Goal: Task Accomplishment & Management: Use online tool/utility

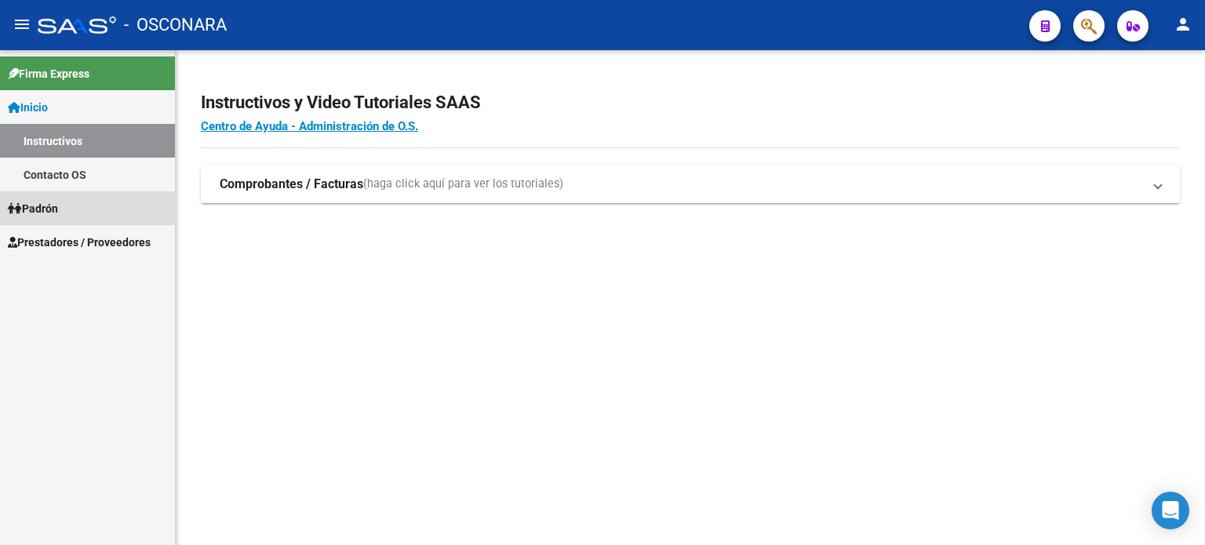
click at [45, 200] on span "Padrón" at bounding box center [33, 208] width 50 height 17
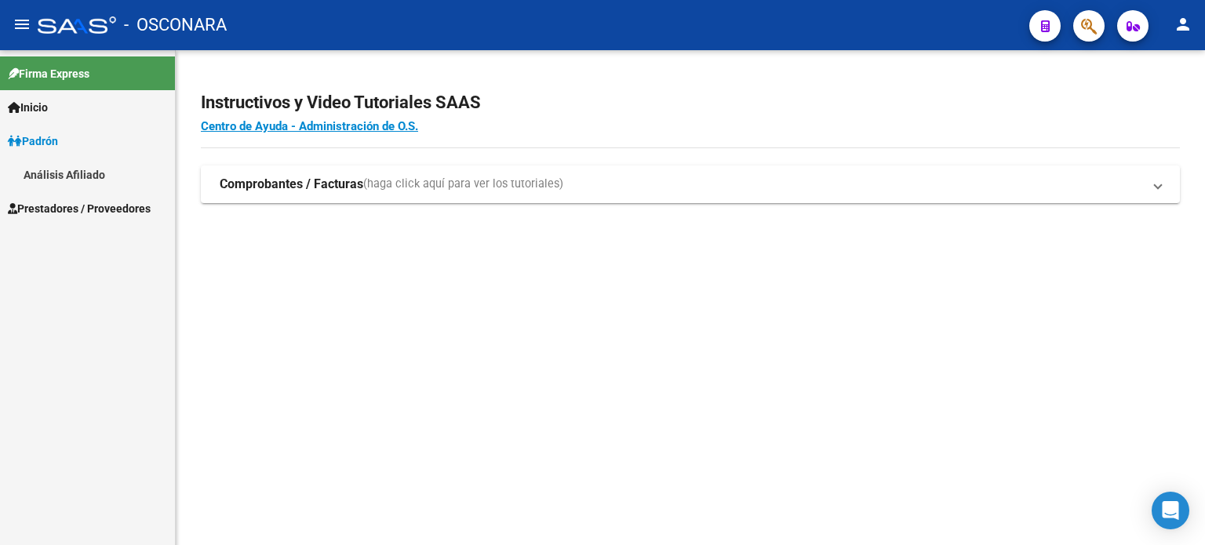
click at [91, 177] on link "Análisis Afiliado" at bounding box center [87, 175] width 175 height 34
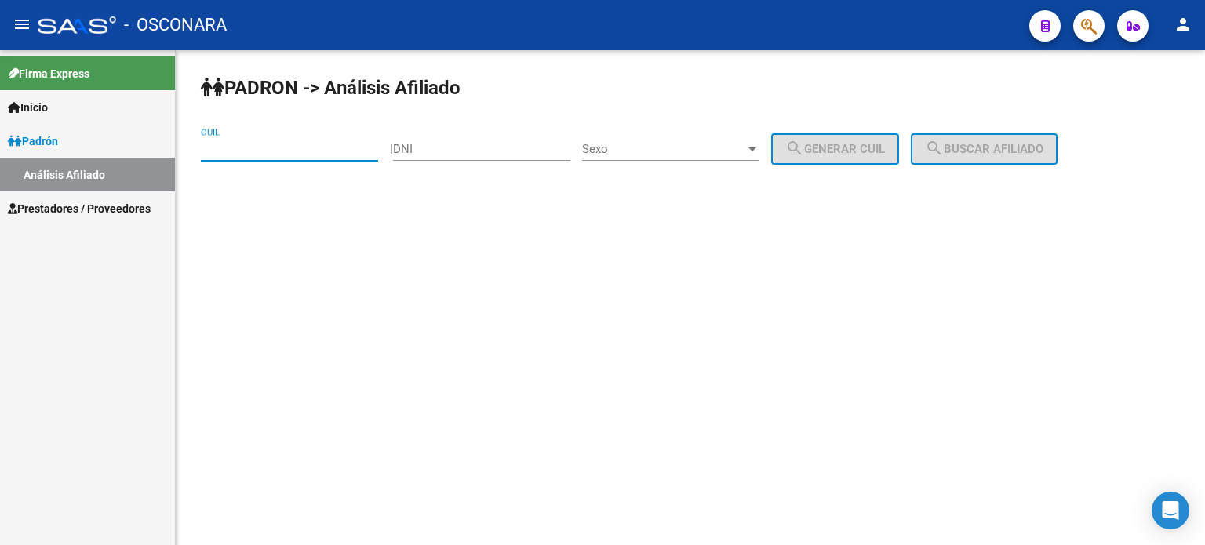
click at [318, 144] on input "CUIL" at bounding box center [289, 149] width 177 height 14
paste input "20-32482524-0"
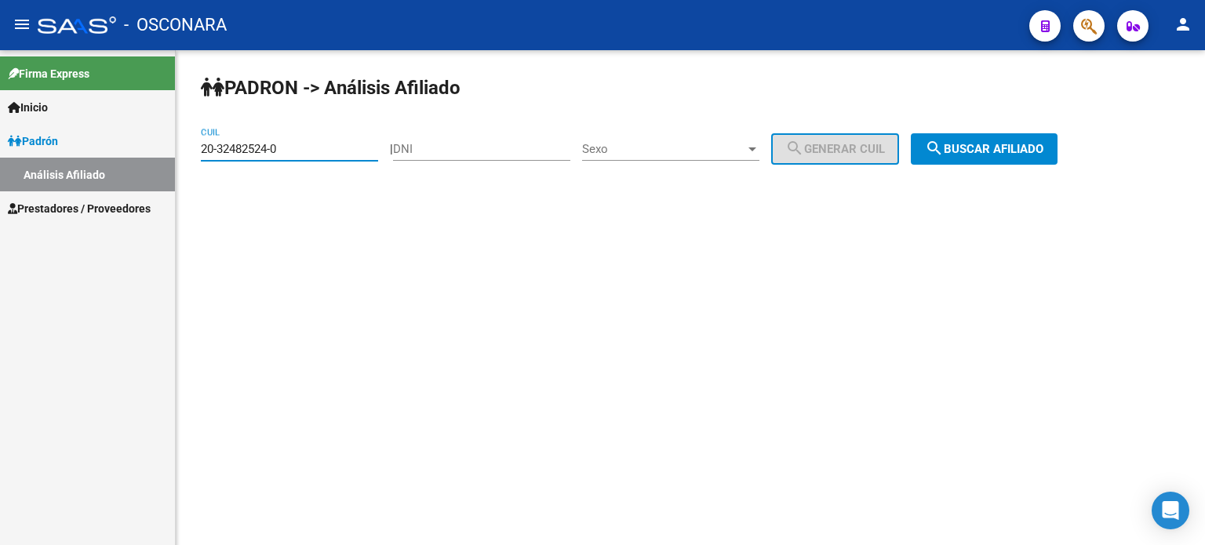
type input "20-32482524-0"
click at [729, 142] on span "Sexo" at bounding box center [663, 149] width 163 height 14
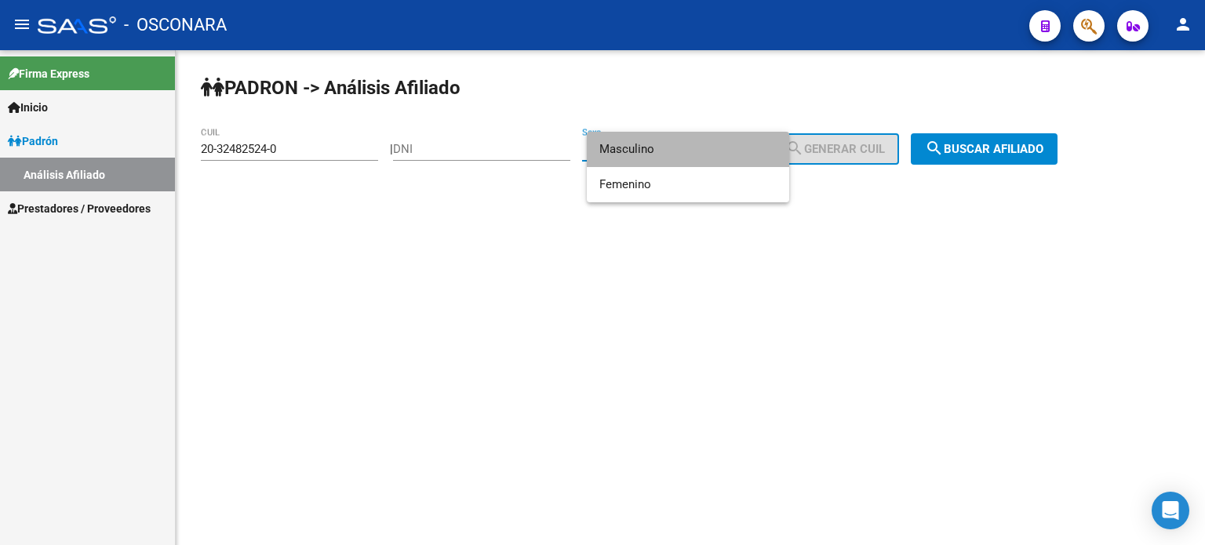
click at [723, 153] on span "Masculino" at bounding box center [687, 149] width 177 height 35
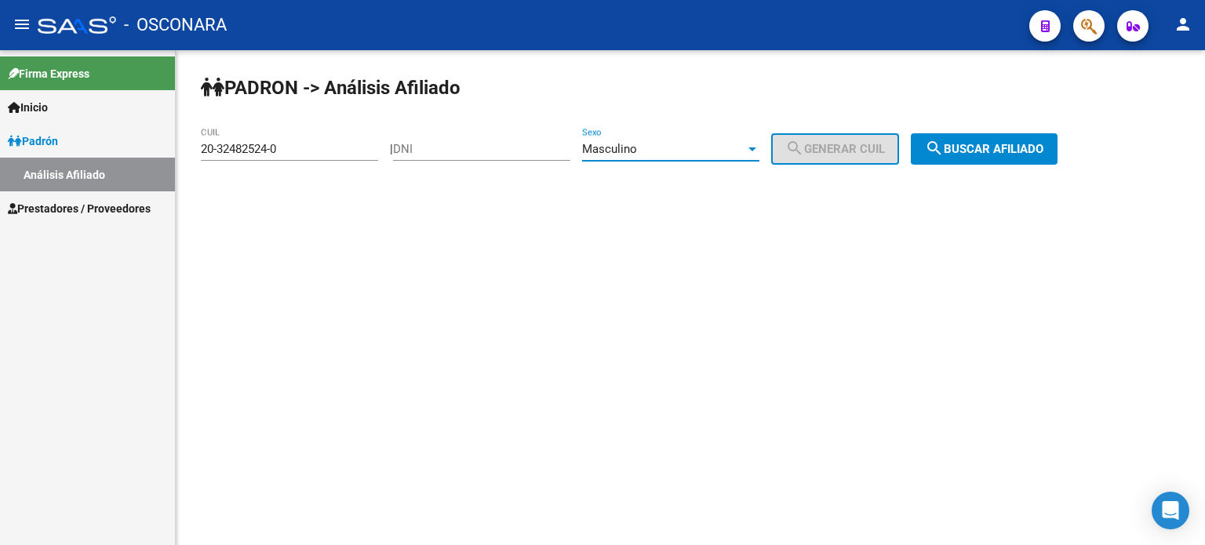
click at [1001, 147] on span "search Buscar afiliado" at bounding box center [984, 149] width 118 height 14
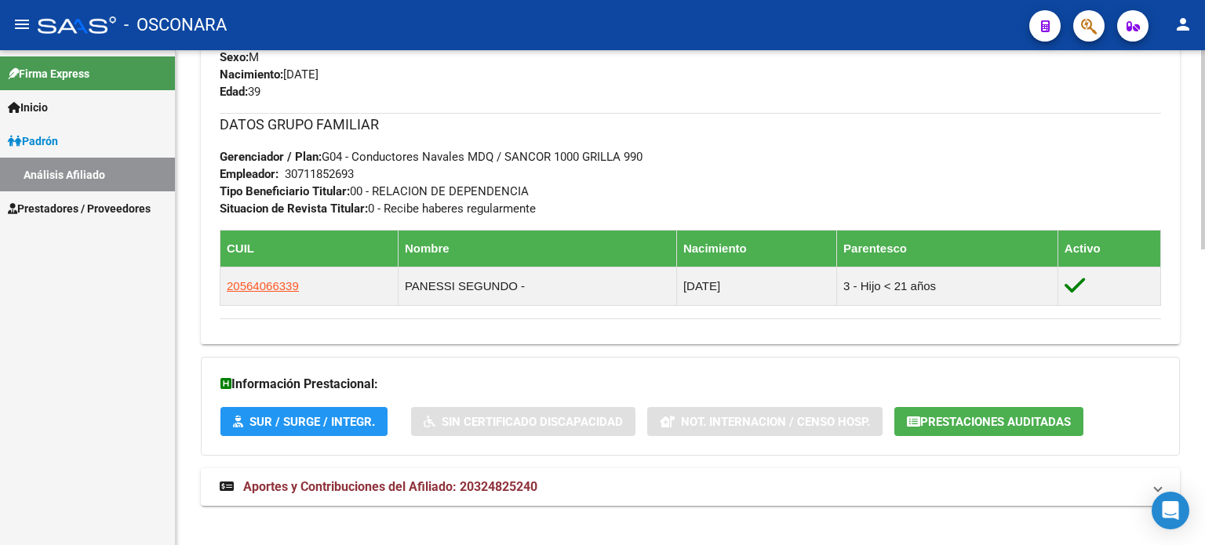
scroll to position [722, 0]
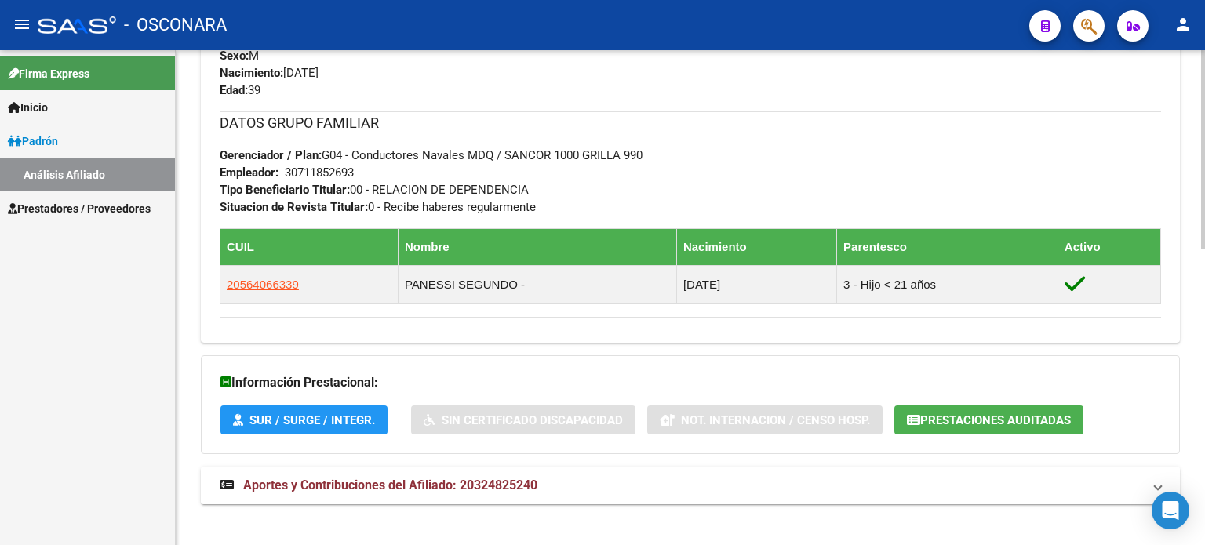
click at [496, 477] on strong "Aportes y Contribuciones del Afiliado: 20324825240" at bounding box center [379, 485] width 318 height 17
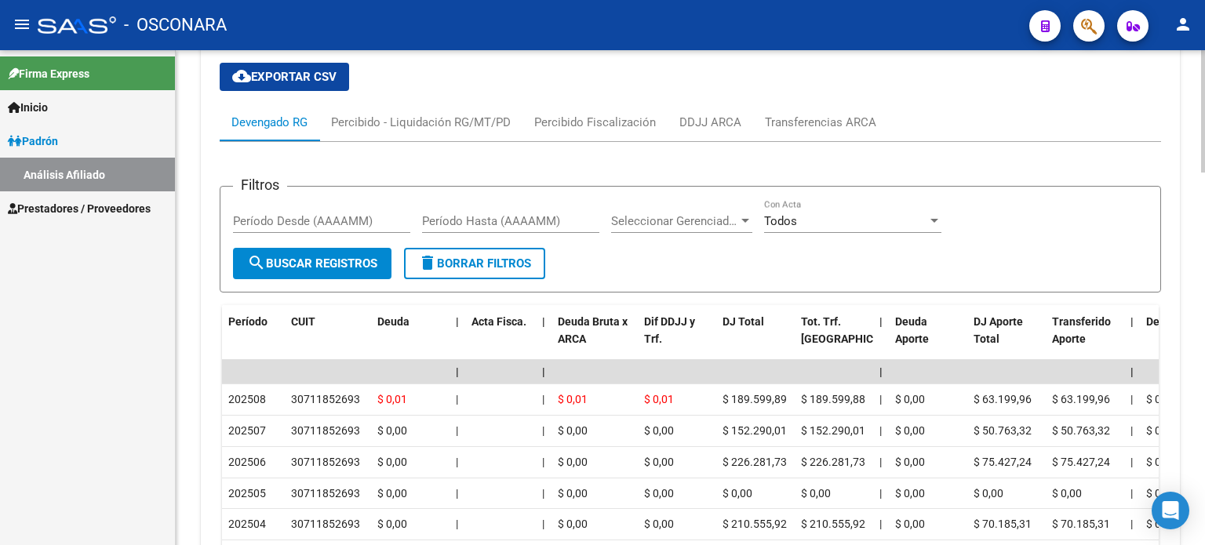
scroll to position [1192, 0]
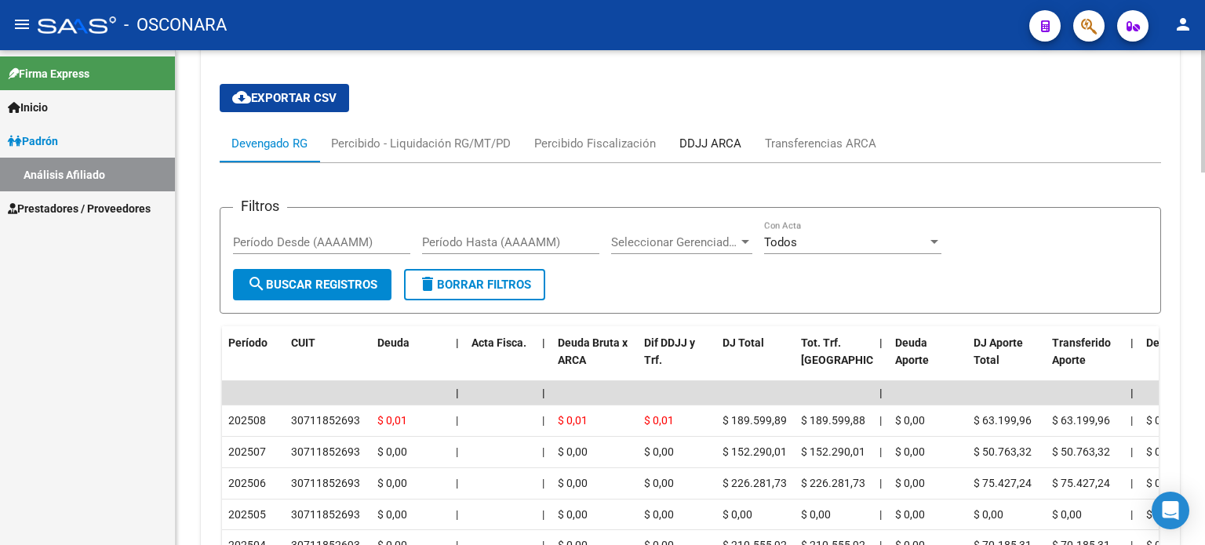
click at [709, 141] on div "DDJJ ARCA" at bounding box center [710, 143] width 62 height 17
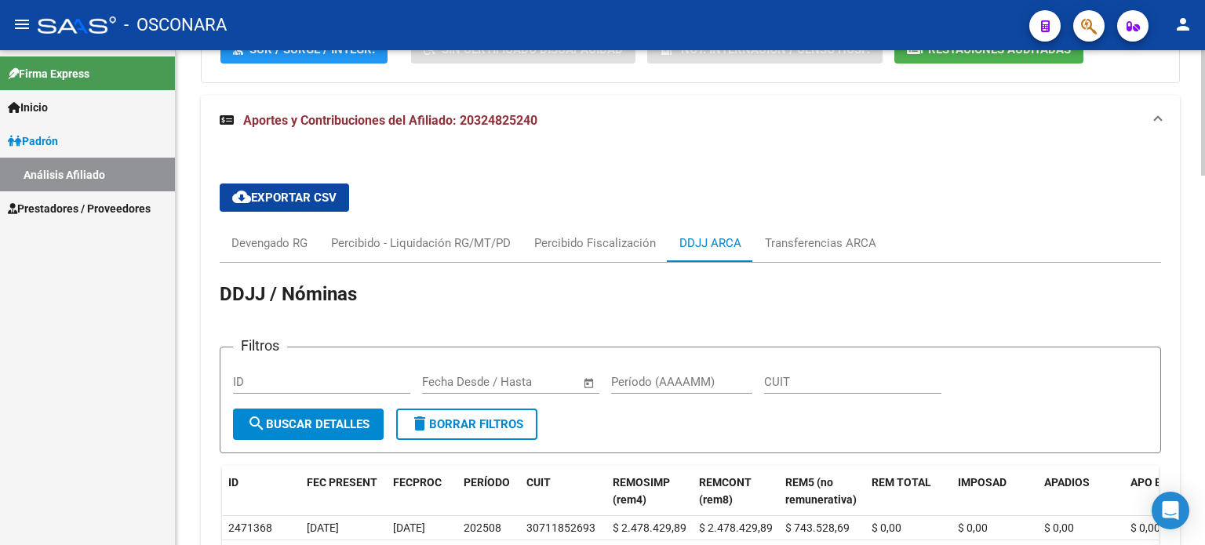
scroll to position [1064, 0]
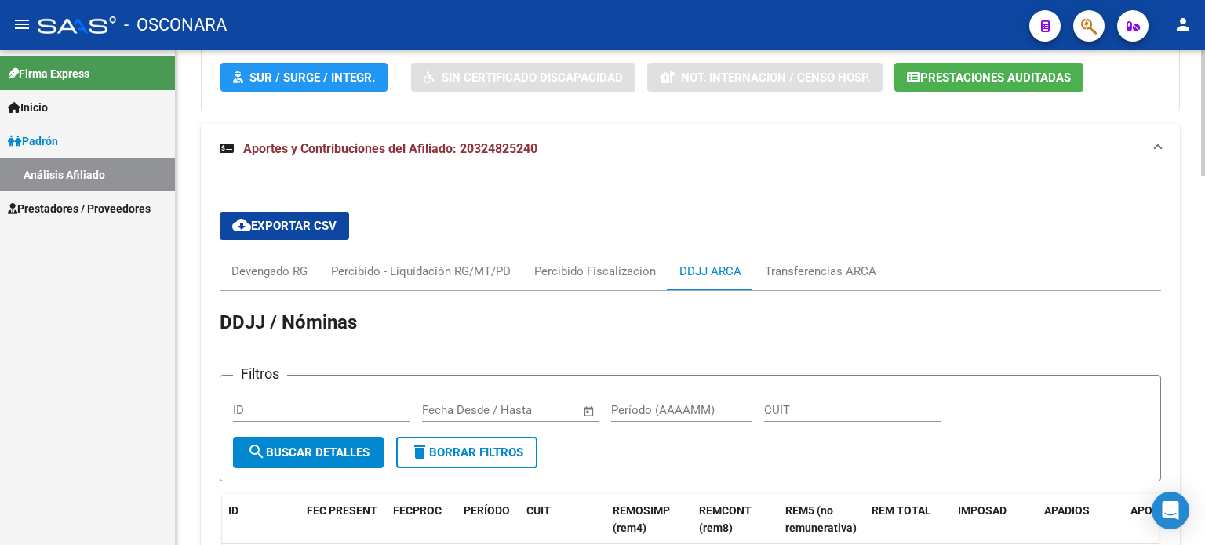
click at [264, 219] on span "cloud_download Exportar CSV" at bounding box center [284, 226] width 104 height 14
